Goal: Navigation & Orientation: Find specific page/section

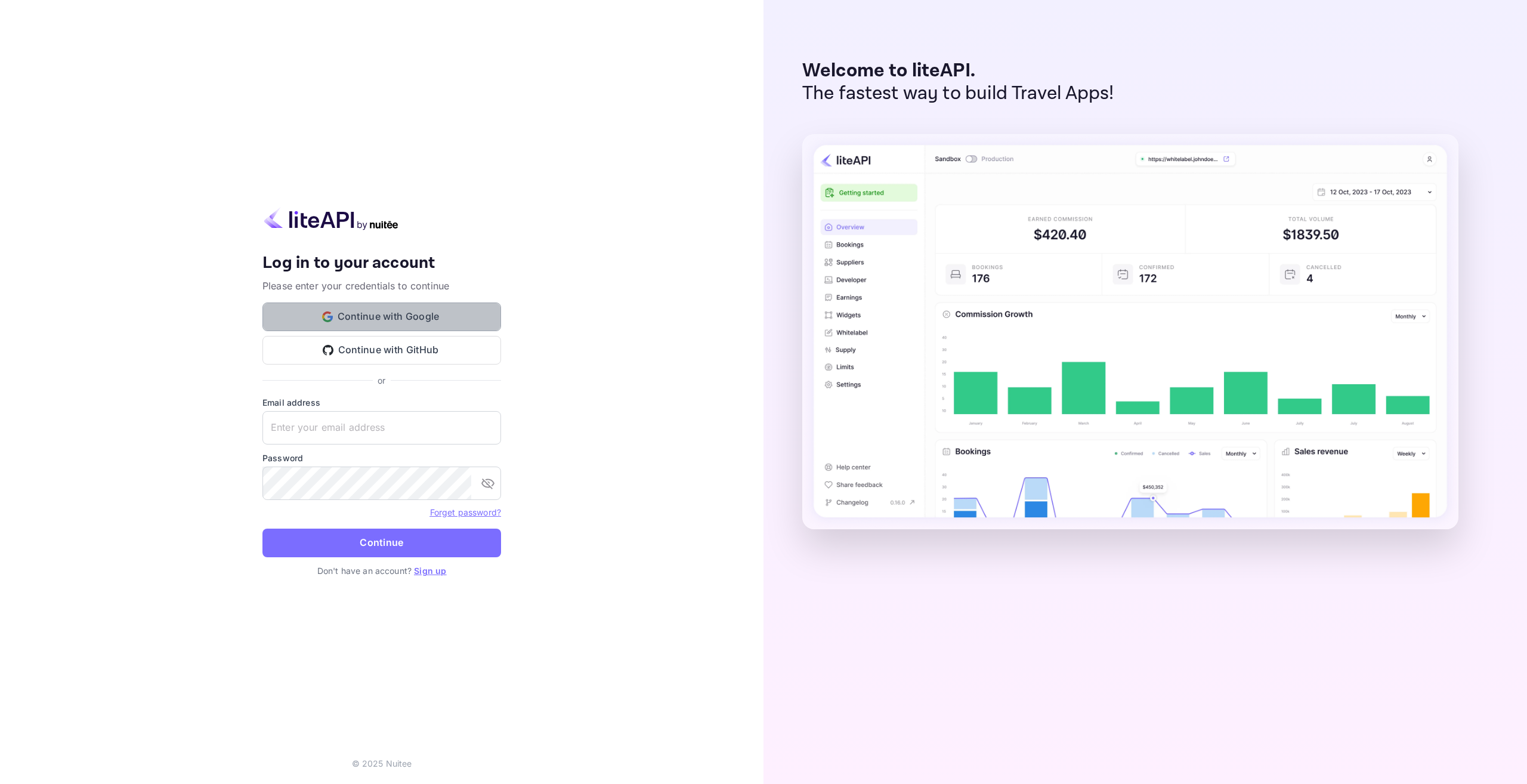
click at [399, 323] on button "Continue with Google" at bounding box center [382, 316] width 239 height 29
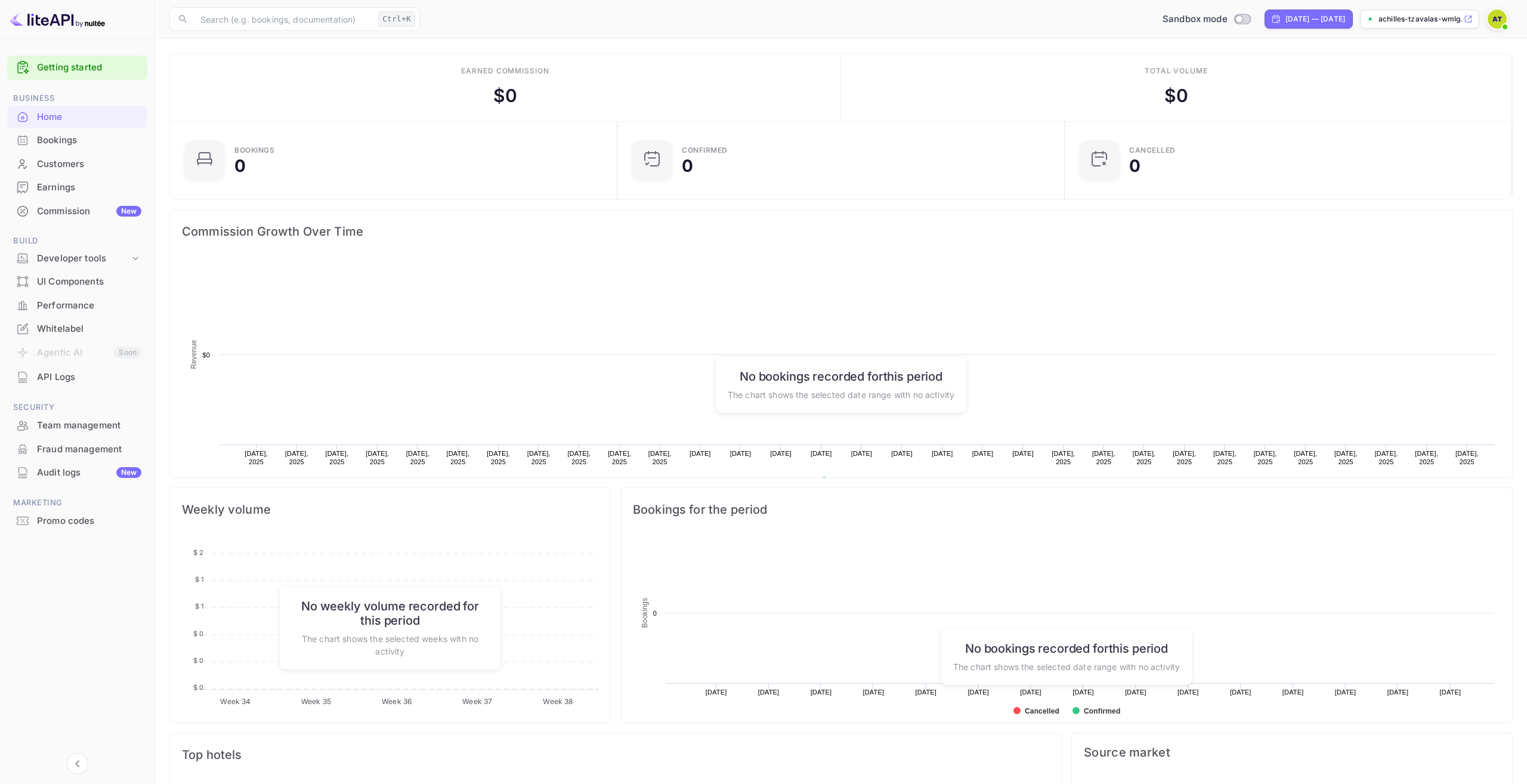
scroll to position [194, 441]
click at [113, 270] on li "Developer tools" at bounding box center [77, 259] width 140 height 22
click at [116, 263] on div "Developer tools" at bounding box center [83, 259] width 92 height 14
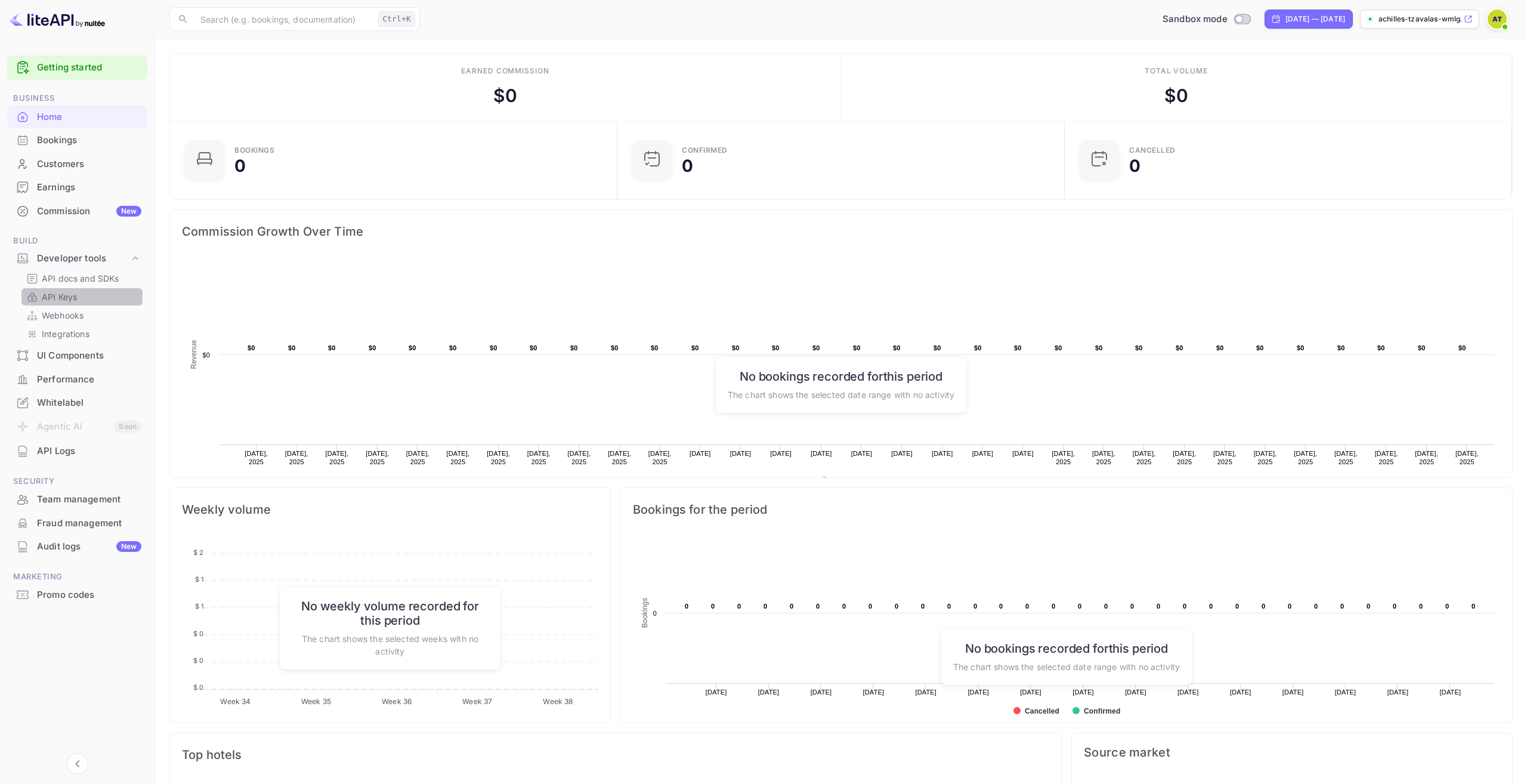
click at [95, 301] on link "API Keys" at bounding box center [82, 296] width 112 height 12
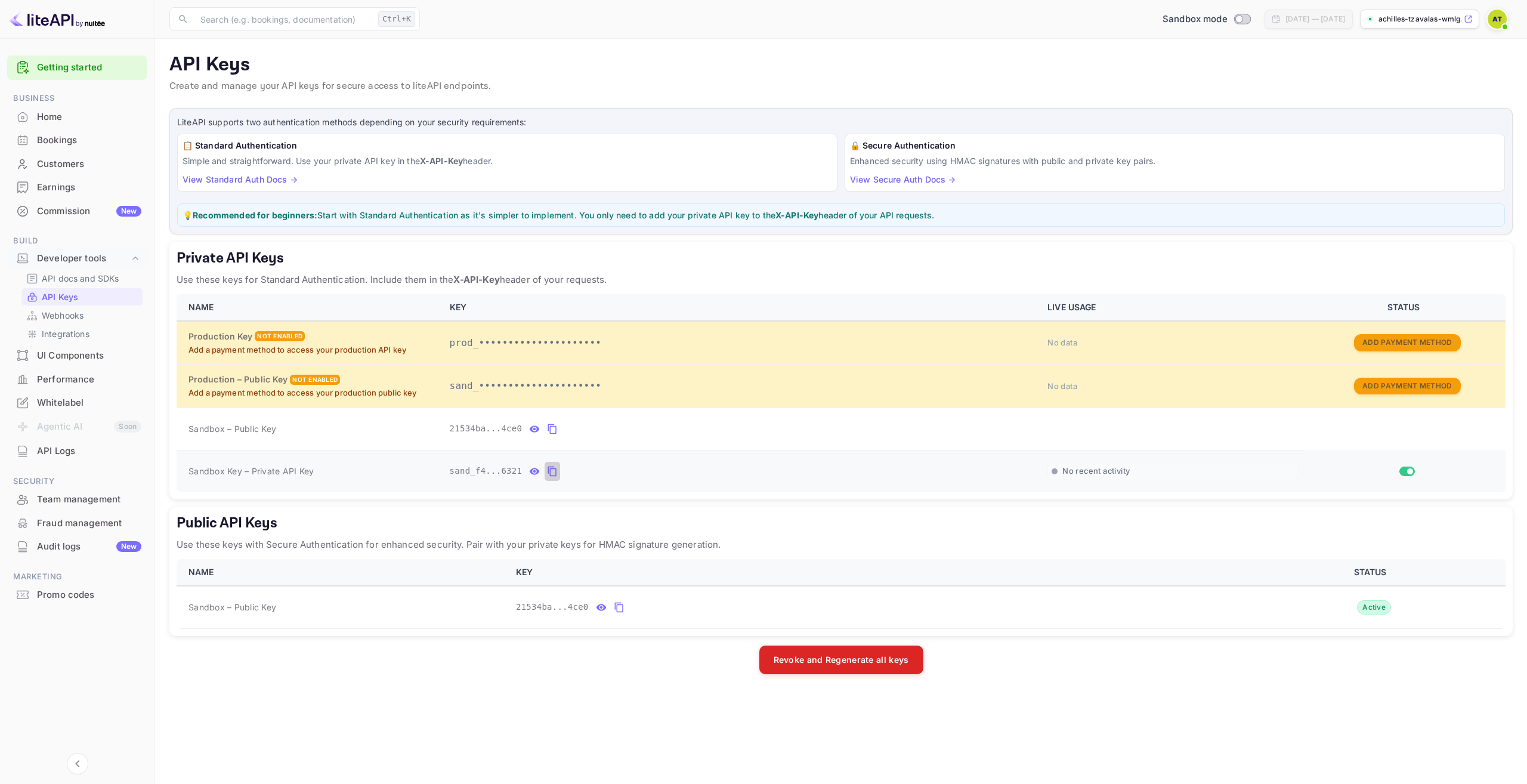
click at [553, 472] on icon "private api keys table" at bounding box center [553, 470] width 11 height 14
click at [632, 708] on main "API Keys Create and manage your API keys for secure access to liteAPI endpoints…" at bounding box center [841, 412] width 1372 height 745
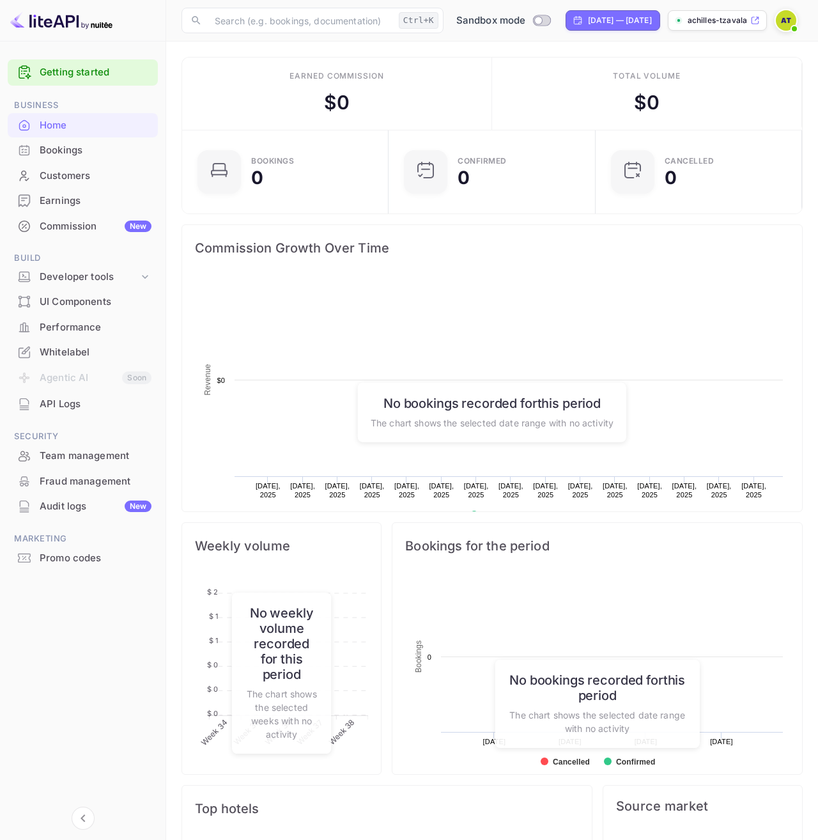
scroll to position [208, 199]
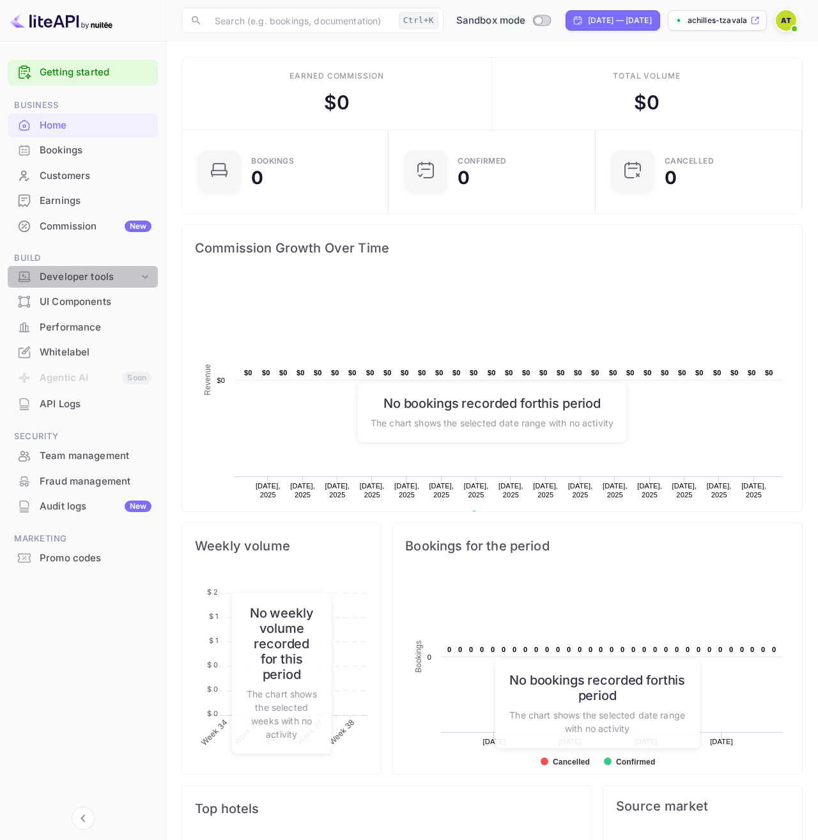
click at [98, 276] on div "Developer tools" at bounding box center [89, 277] width 99 height 15
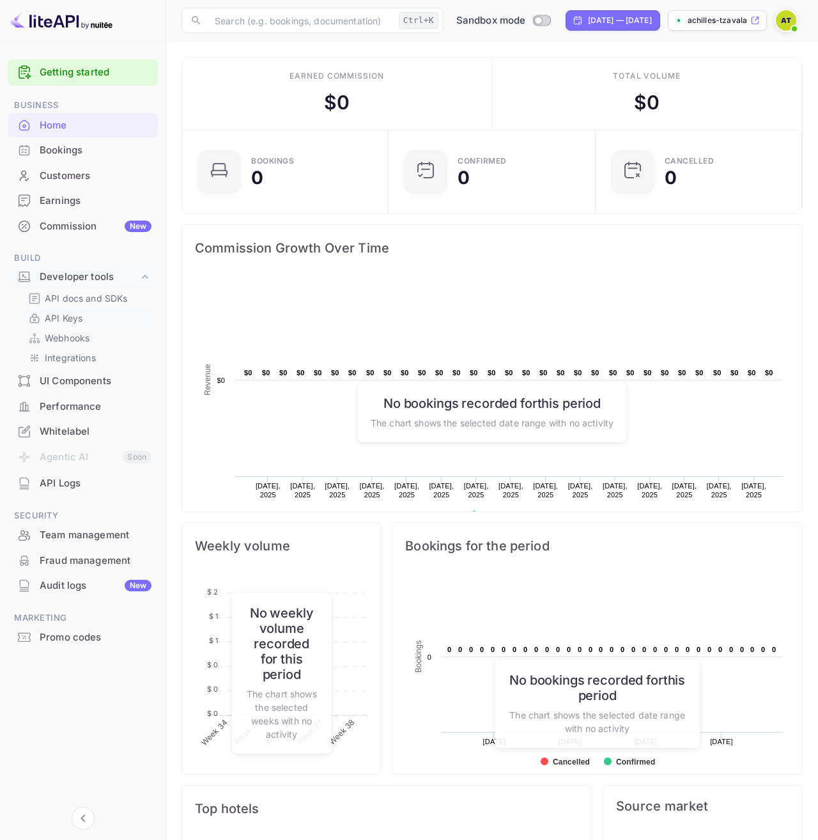
click at [86, 311] on div "API Keys" at bounding box center [88, 318] width 130 height 19
click at [77, 320] on p "API Keys" at bounding box center [64, 317] width 38 height 13
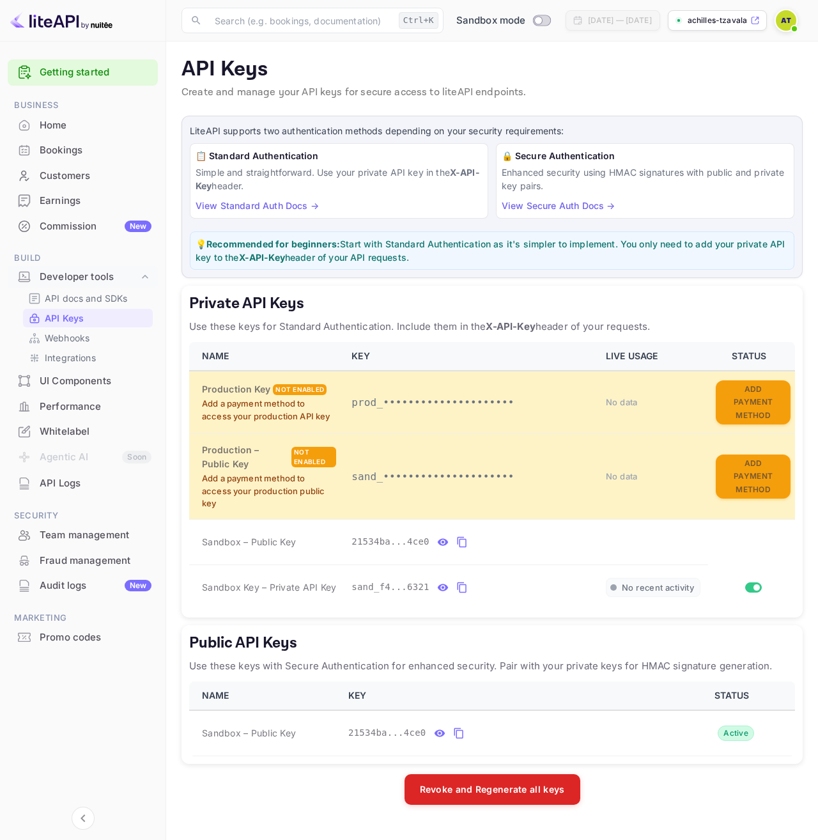
click at [78, 130] on div "Home" at bounding box center [96, 125] width 112 height 15
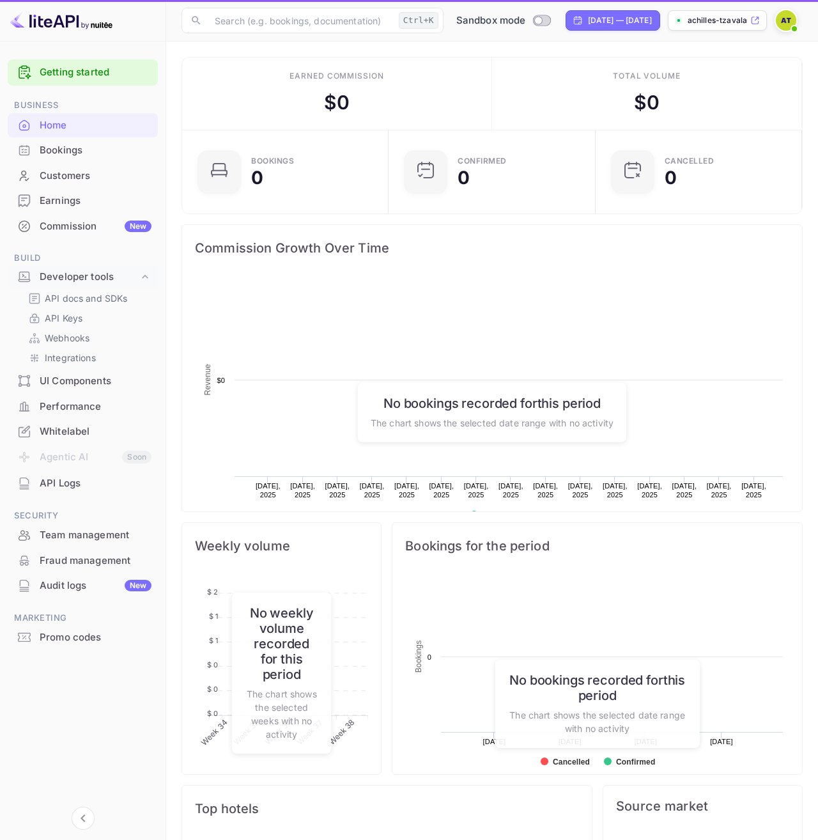
scroll to position [1, 1]
click at [86, 269] on div "Developer tools" at bounding box center [83, 277] width 150 height 22
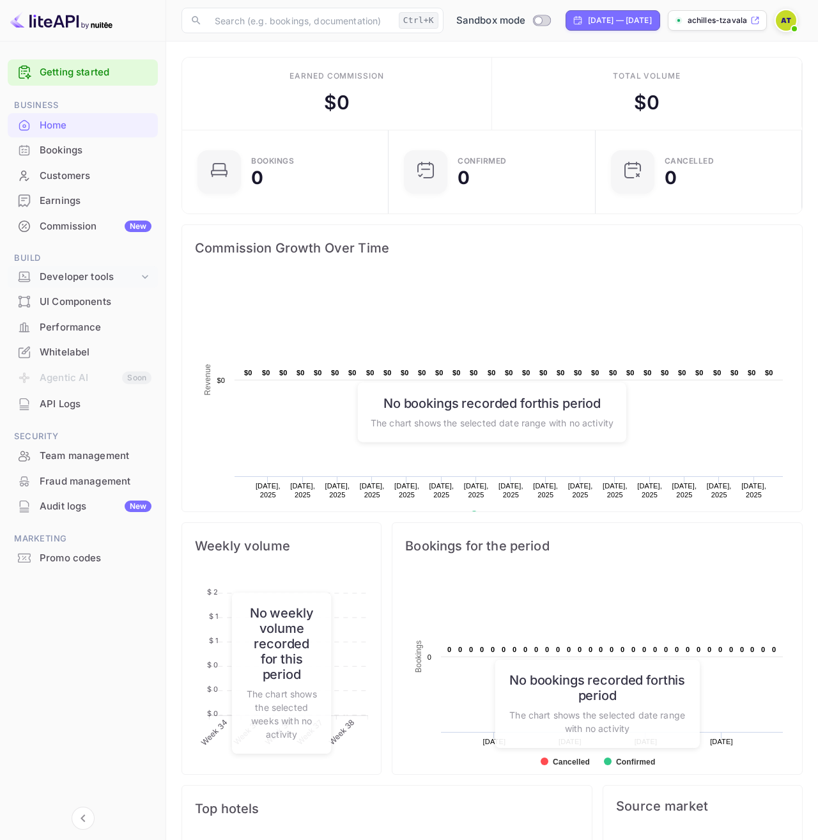
click at [86, 269] on div "Developer tools" at bounding box center [83, 277] width 150 height 22
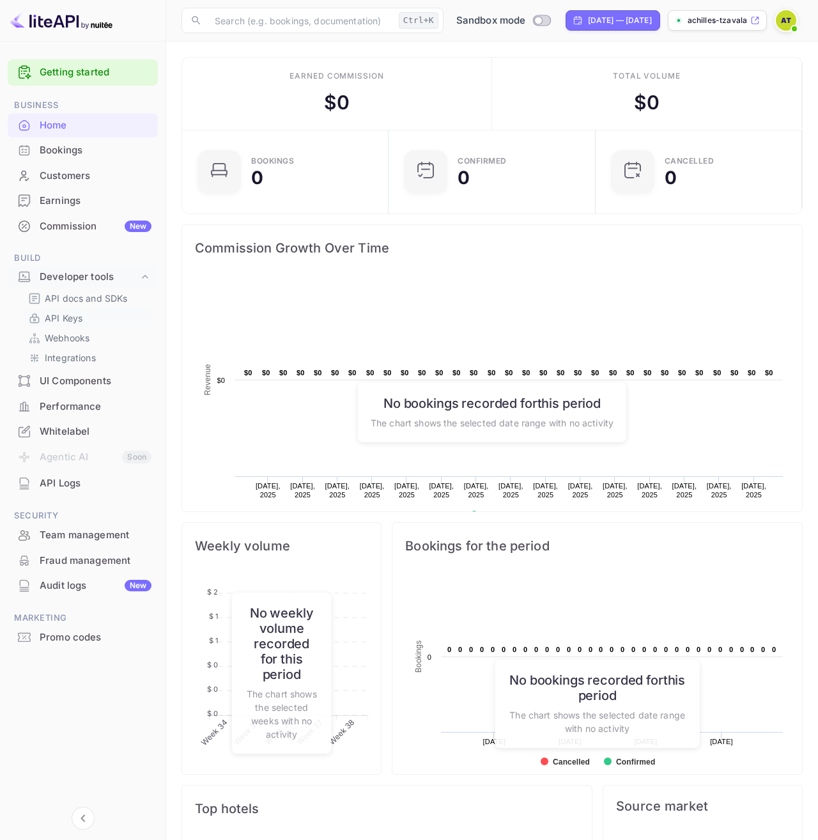
click at [75, 317] on p "API Keys" at bounding box center [64, 317] width 38 height 13
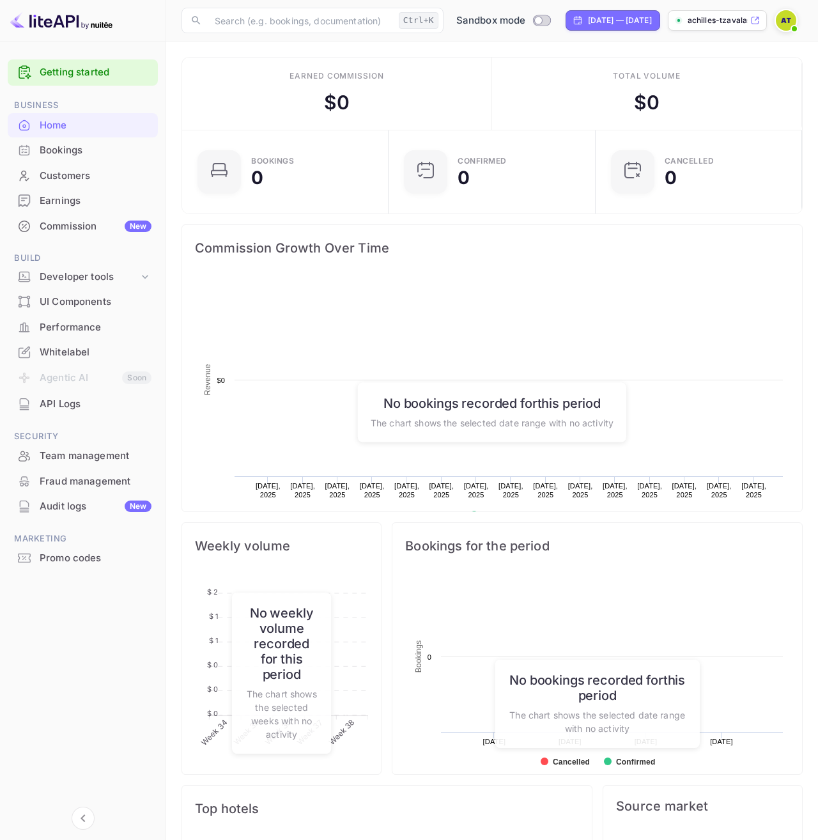
scroll to position [208, 199]
click at [104, 69] on link "Getting started" at bounding box center [96, 72] width 112 height 15
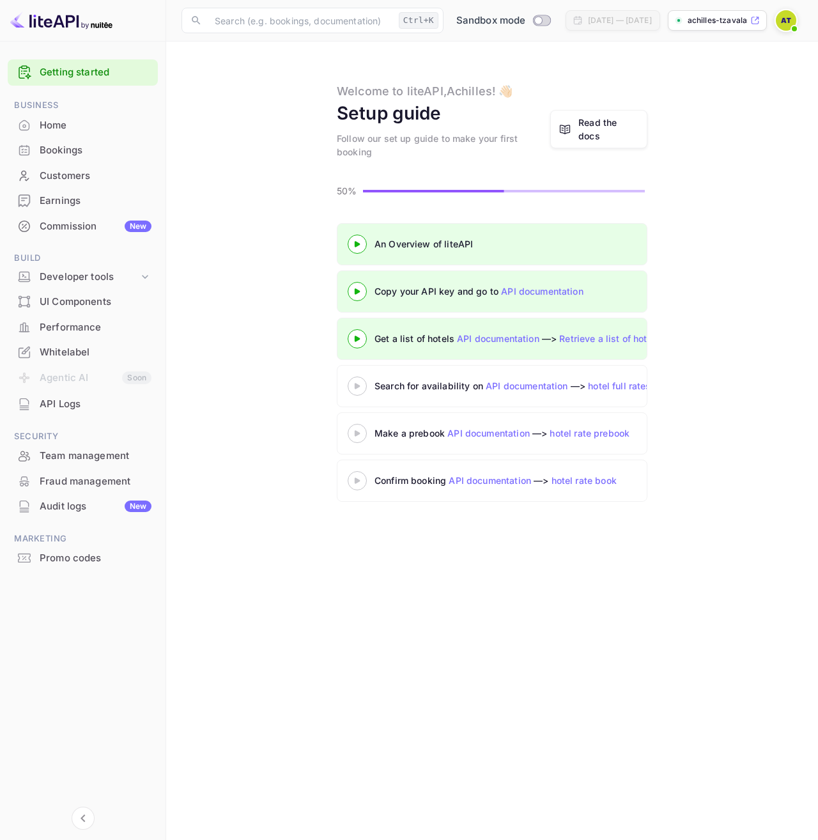
click at [80, 151] on div "Bookings" at bounding box center [96, 150] width 112 height 15
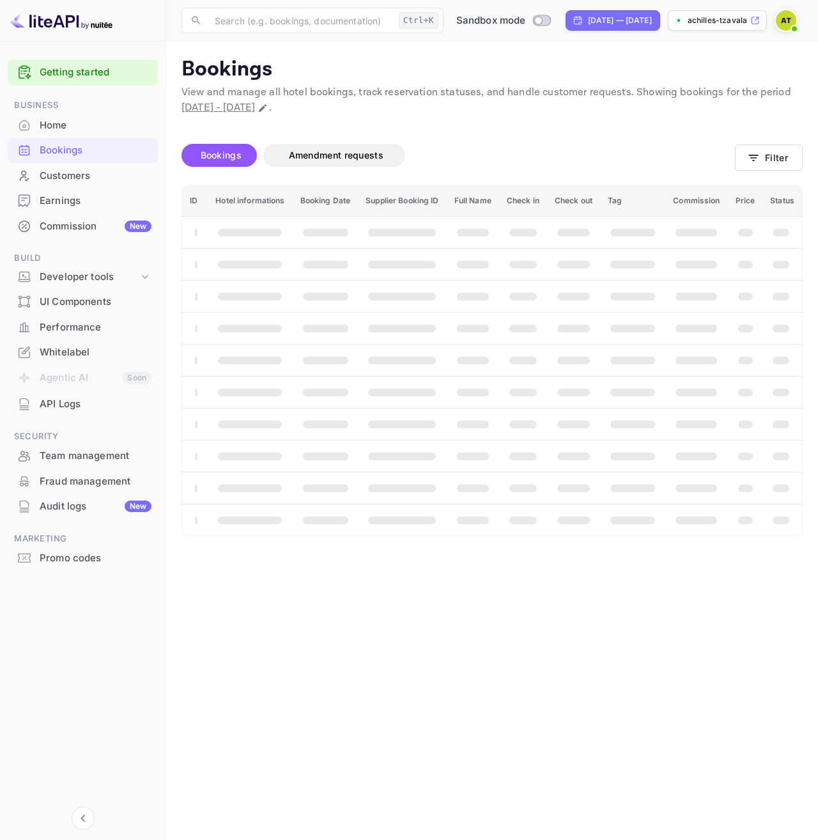
click at [81, 128] on div "Home" at bounding box center [96, 125] width 112 height 15
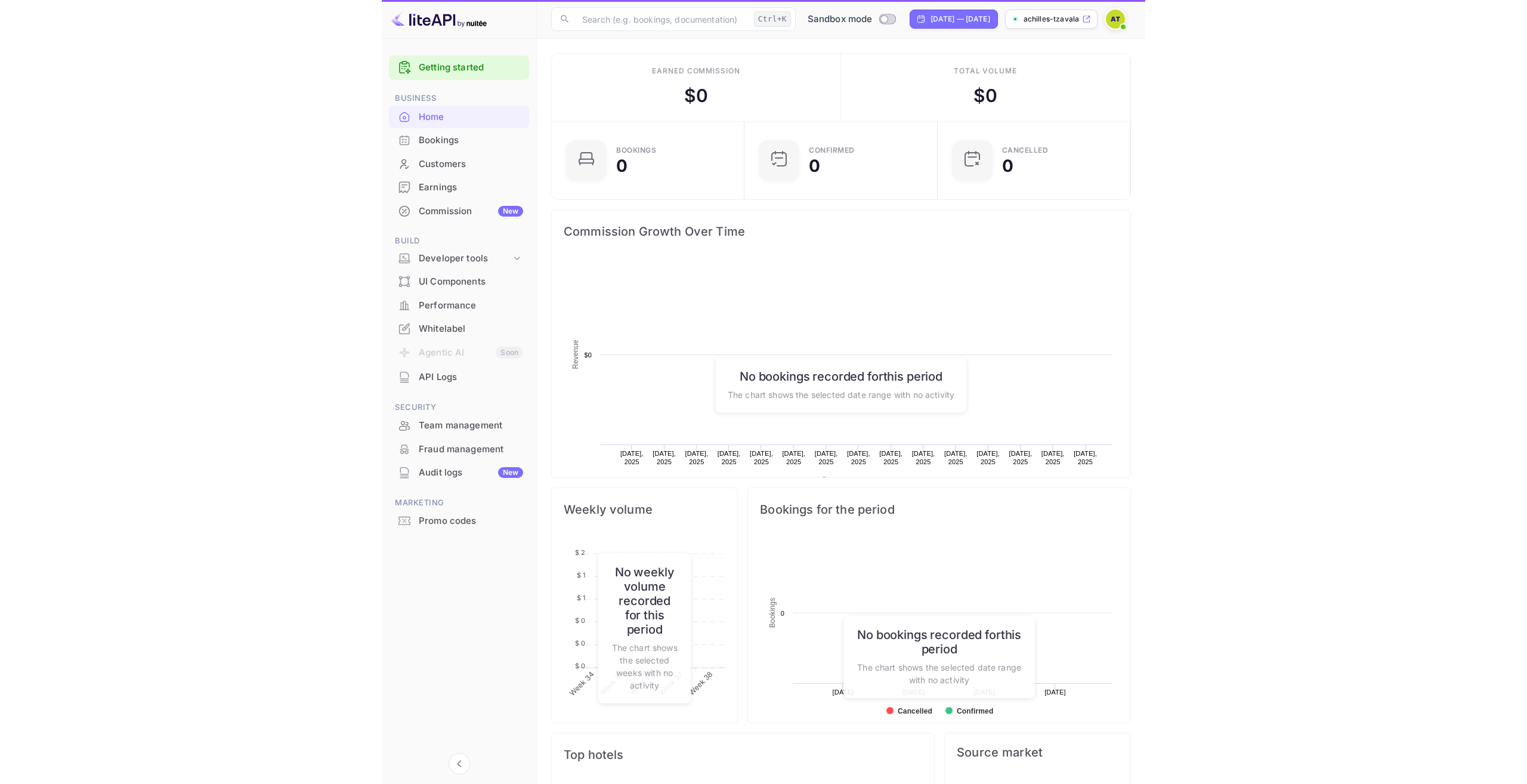
scroll to position [194, 186]
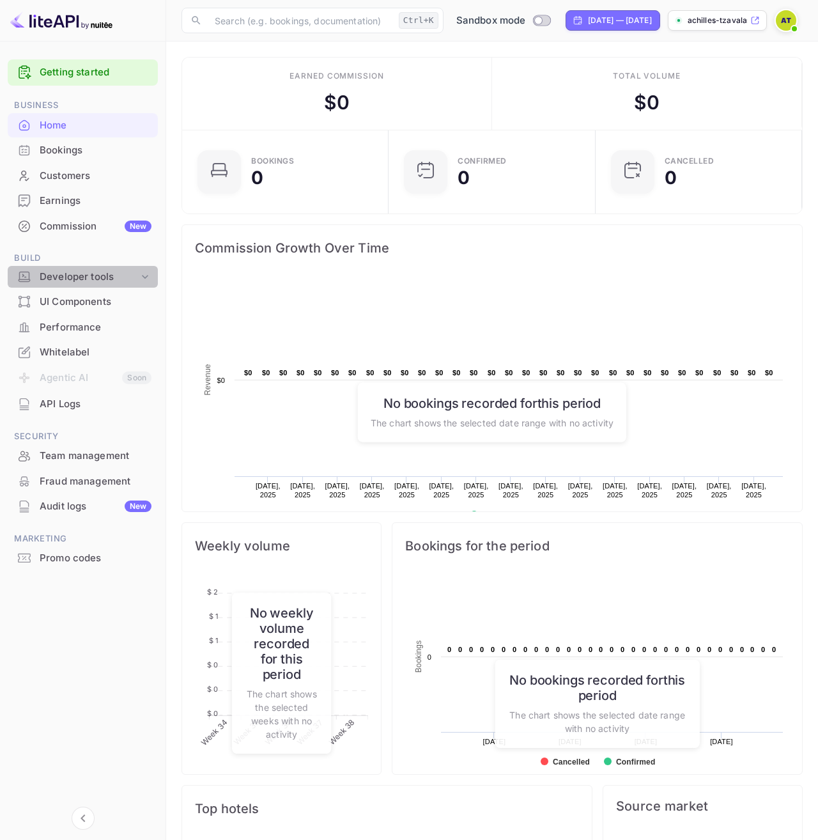
click at [113, 275] on div "Developer tools" at bounding box center [89, 277] width 99 height 15
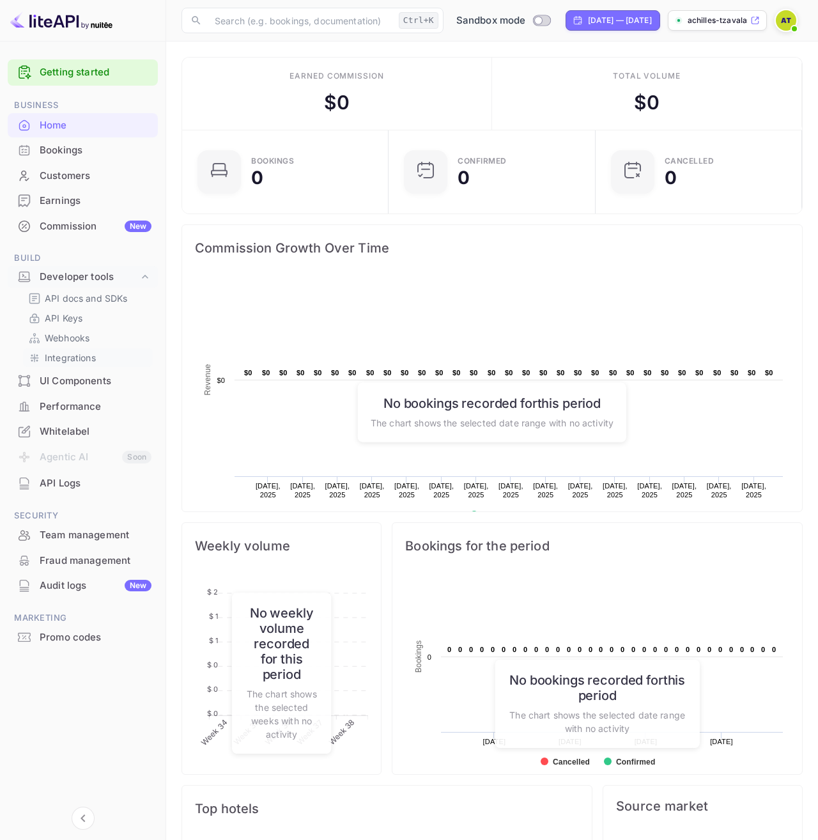
click at [93, 356] on p "Integrations" at bounding box center [70, 357] width 51 height 13
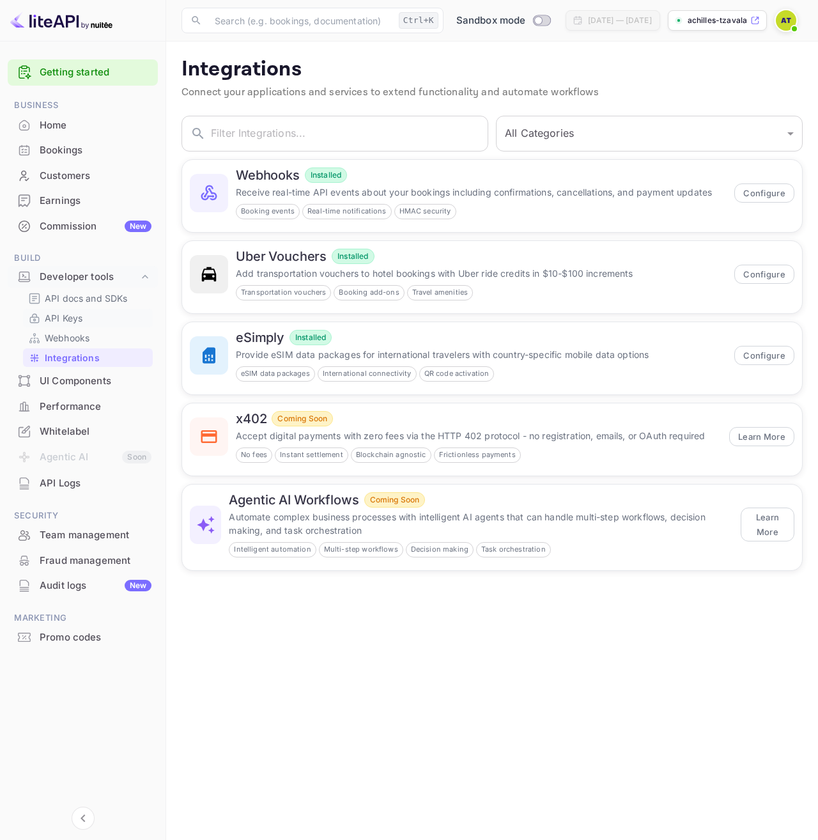
click at [81, 321] on p "API Keys" at bounding box center [64, 317] width 38 height 13
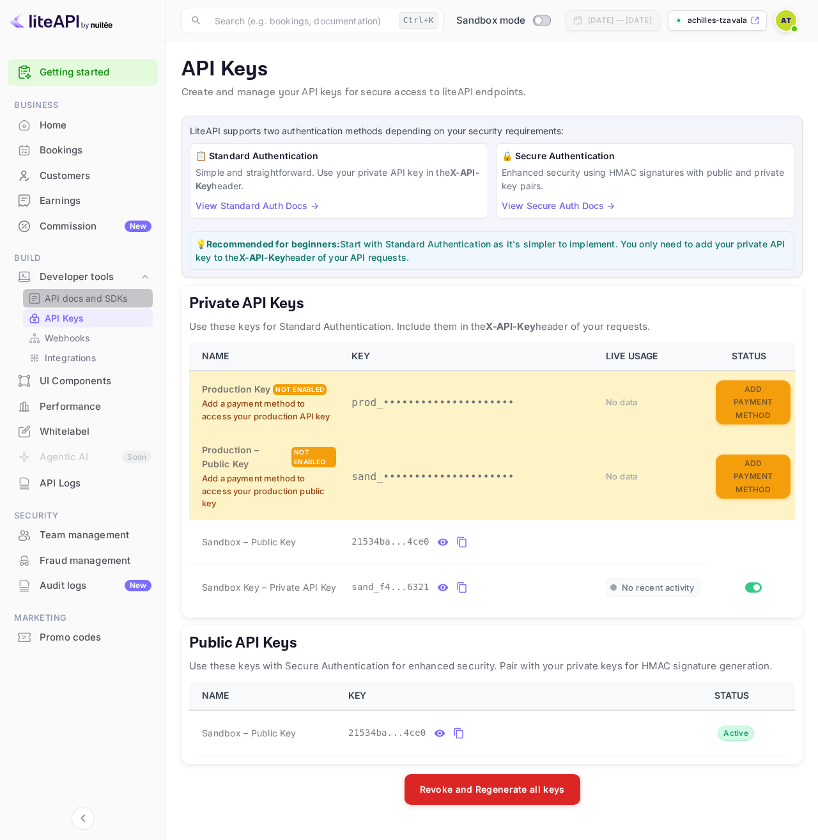
click at [95, 302] on p "API docs and SDKs" at bounding box center [86, 297] width 83 height 13
